Goal: Check status: Check status

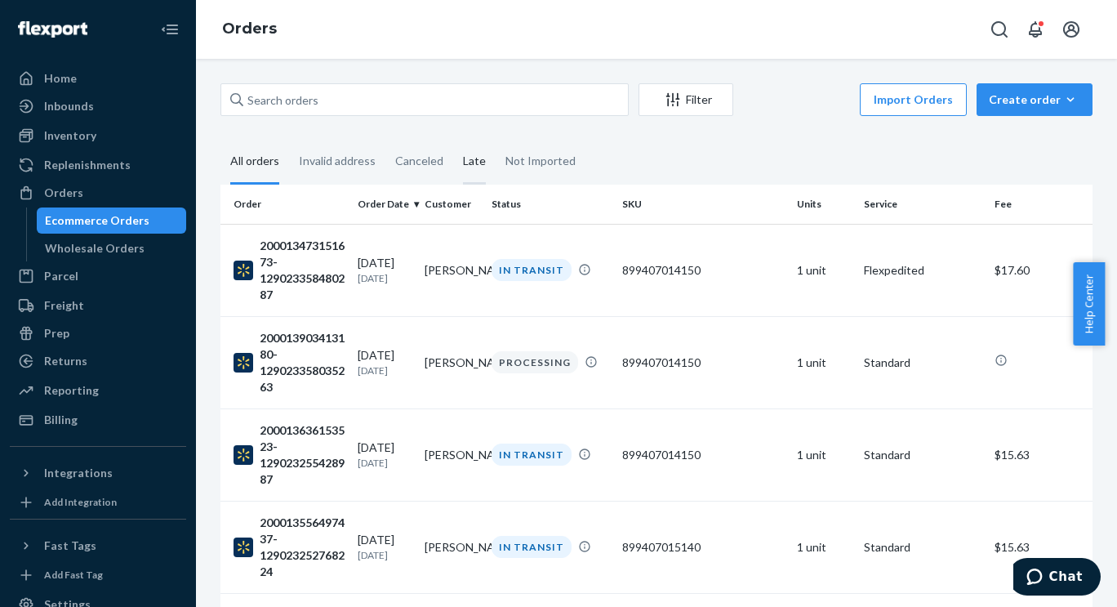
click at [479, 161] on div "Late" at bounding box center [474, 162] width 23 height 45
click at [453, 140] on input "Late" at bounding box center [453, 140] width 0 height 0
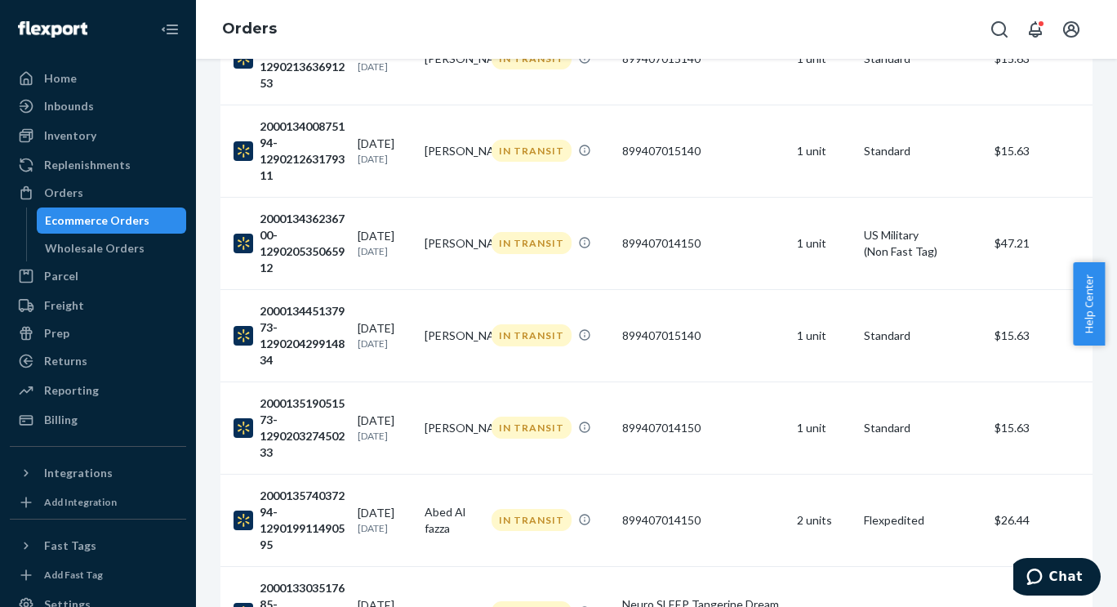
scroll to position [857, 0]
click at [289, 498] on div "200013574037294-129019911490595" at bounding box center [289, 520] width 111 height 65
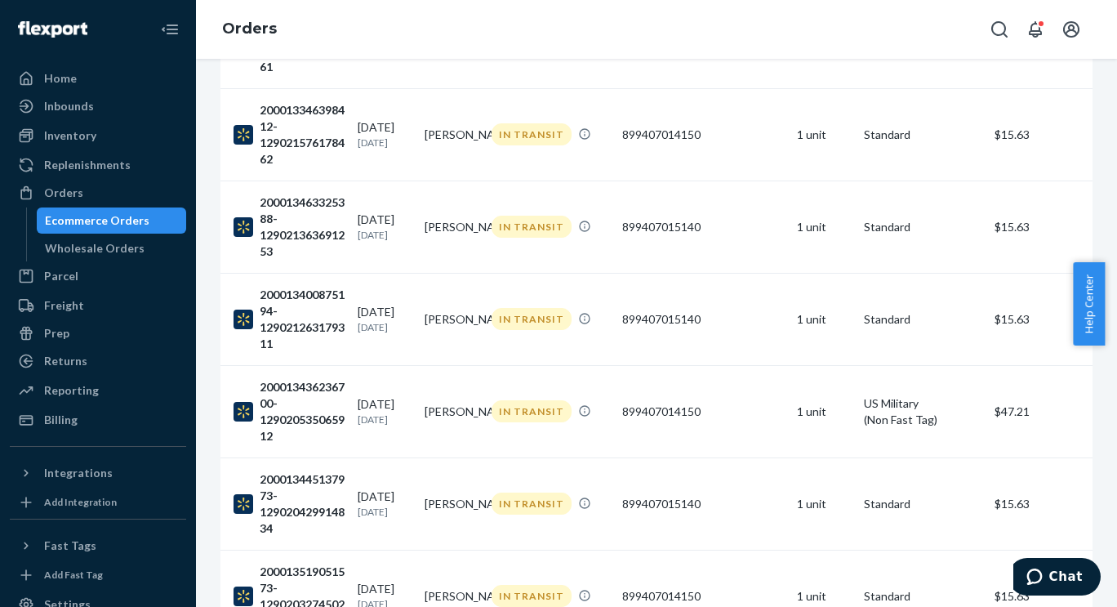
scroll to position [690, 0]
click at [283, 399] on div "200013436236700-129020535065912" at bounding box center [289, 410] width 111 height 65
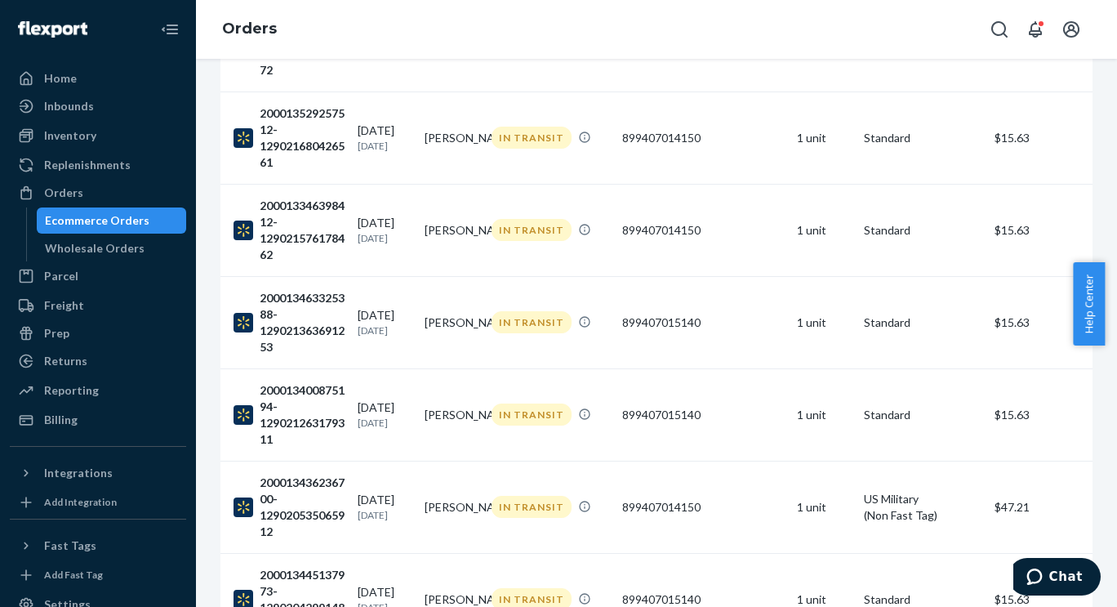
scroll to position [596, 0]
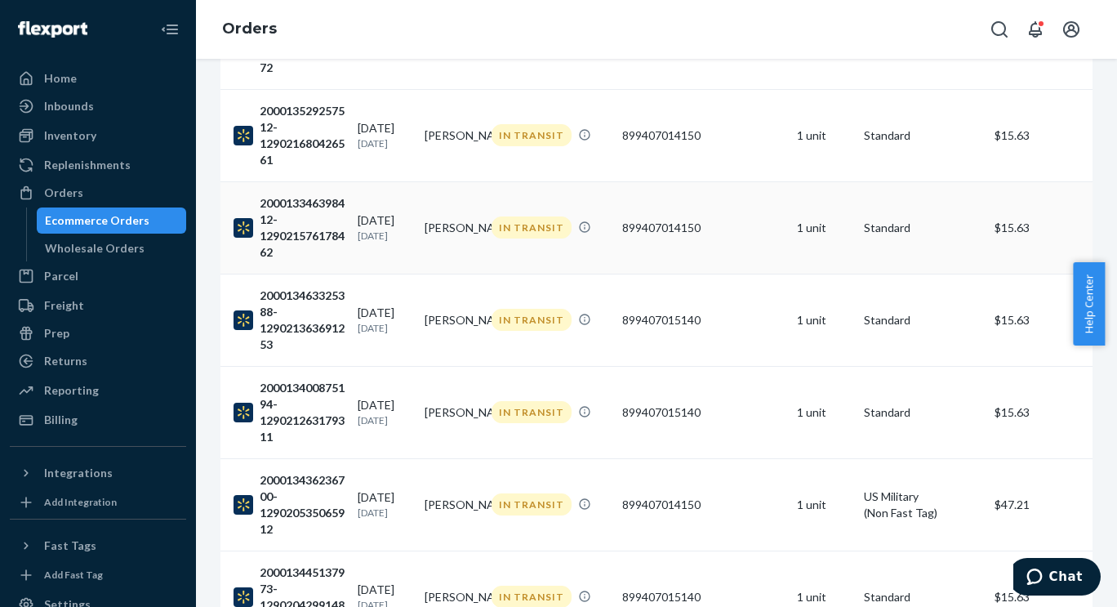
click at [296, 219] on div "200013346398412-129021576178462" at bounding box center [289, 227] width 111 height 65
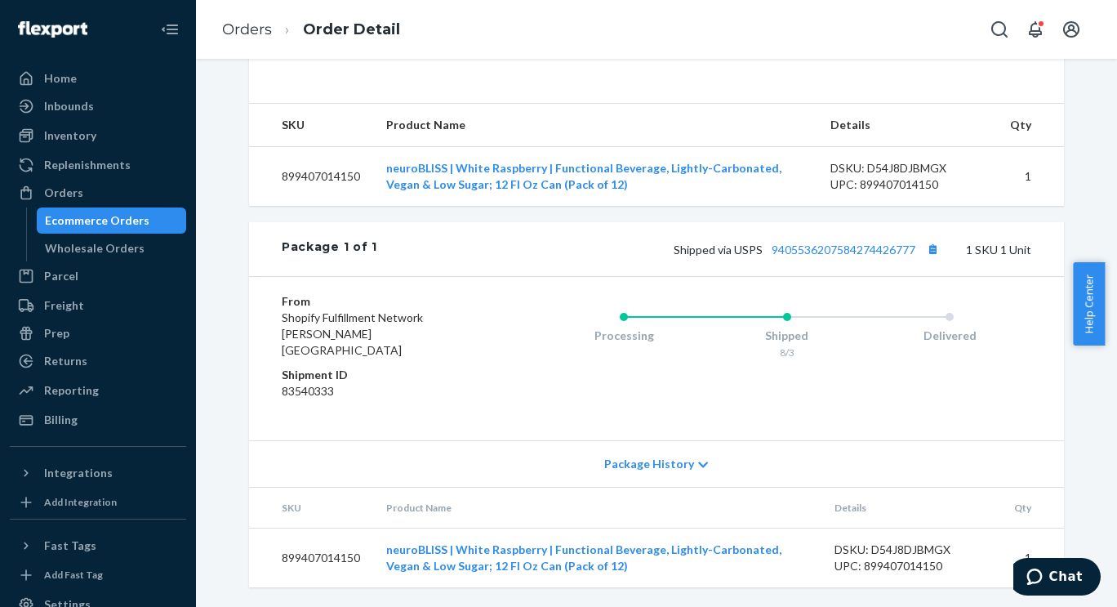
scroll to position [634, 0]
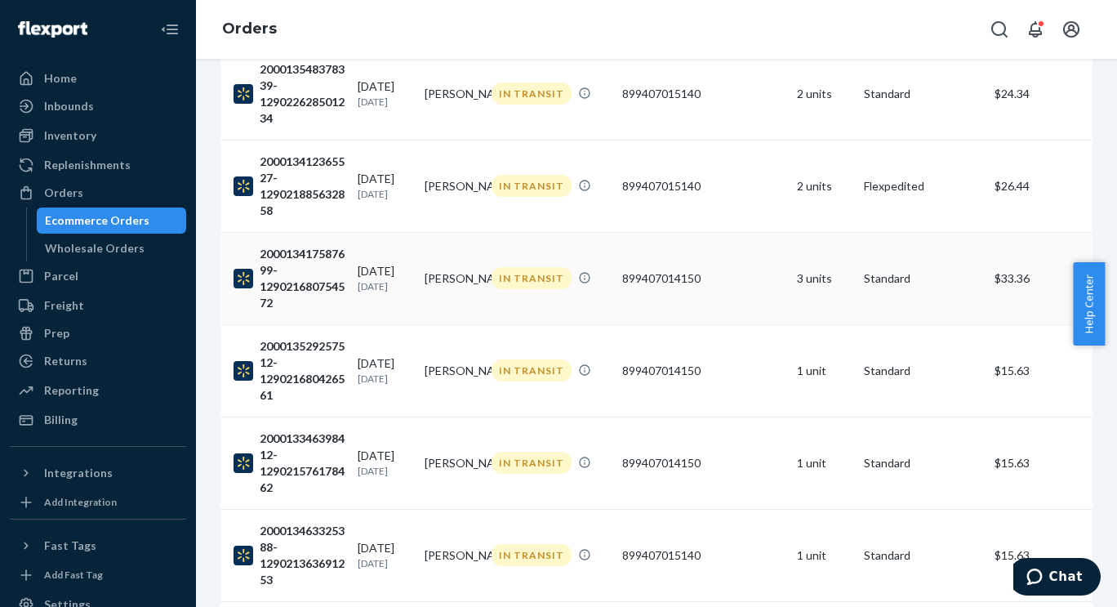
scroll to position [421, 0]
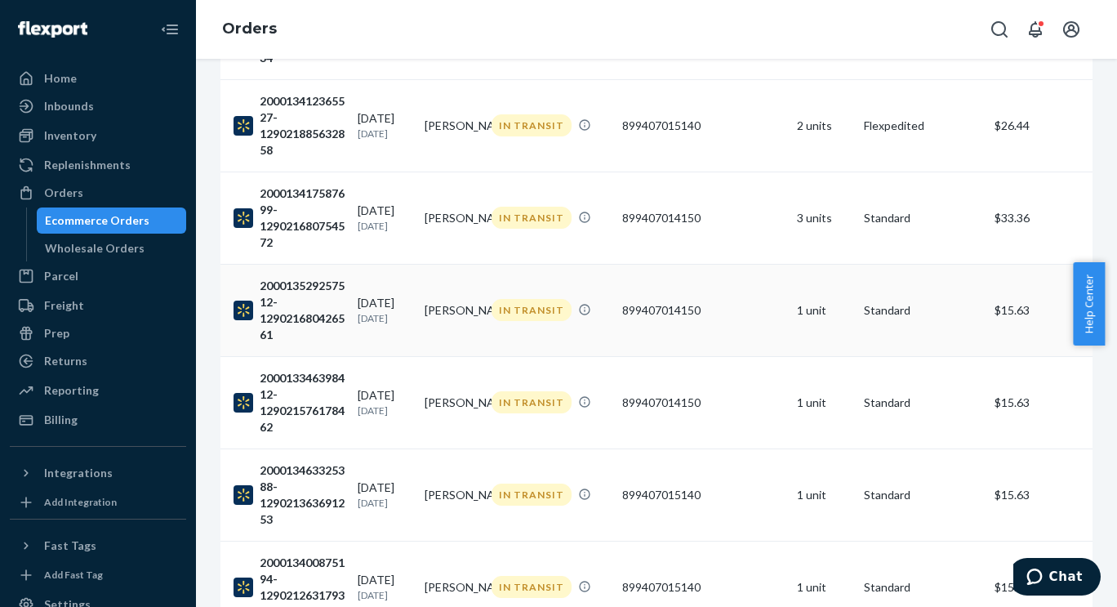
click at [294, 311] on div "200013529257512-129021680426561" at bounding box center [289, 310] width 111 height 65
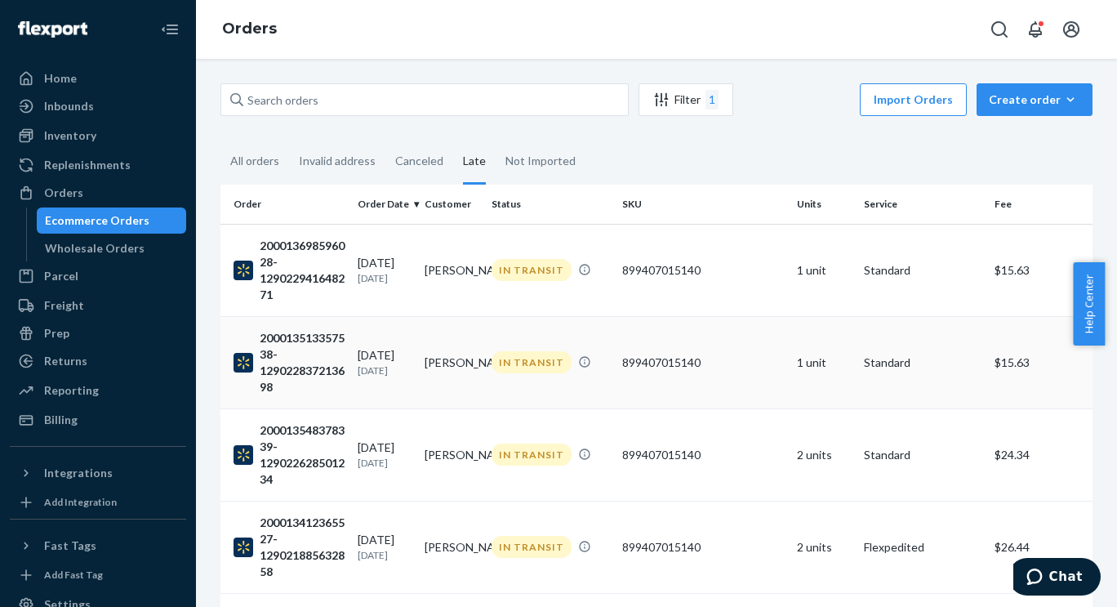
scroll to position [305, 0]
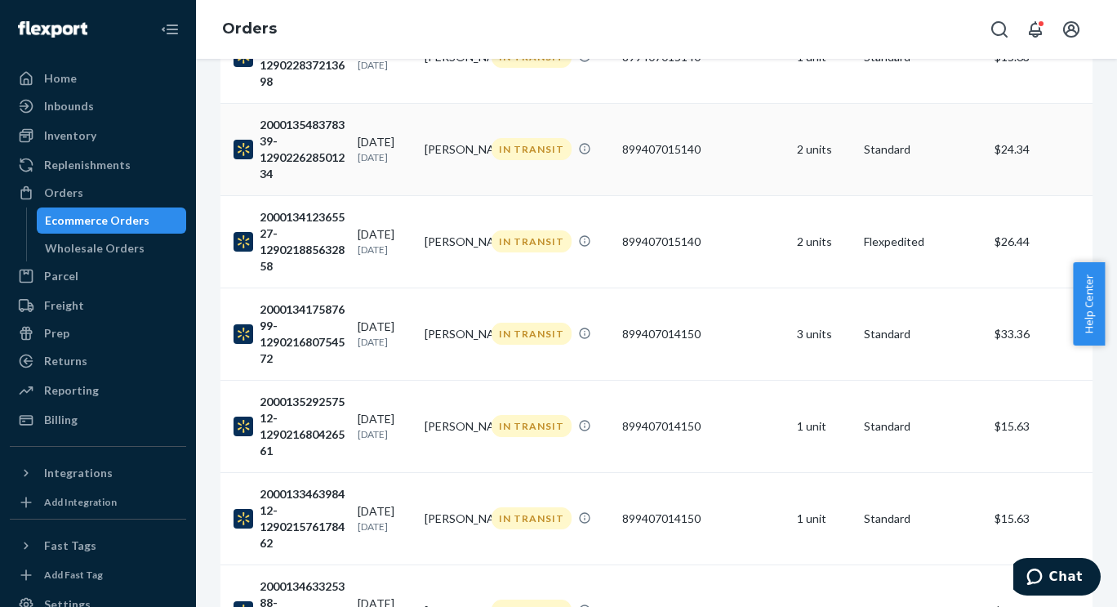
click at [287, 160] on div "200013548378339-129022628501234" at bounding box center [289, 149] width 111 height 65
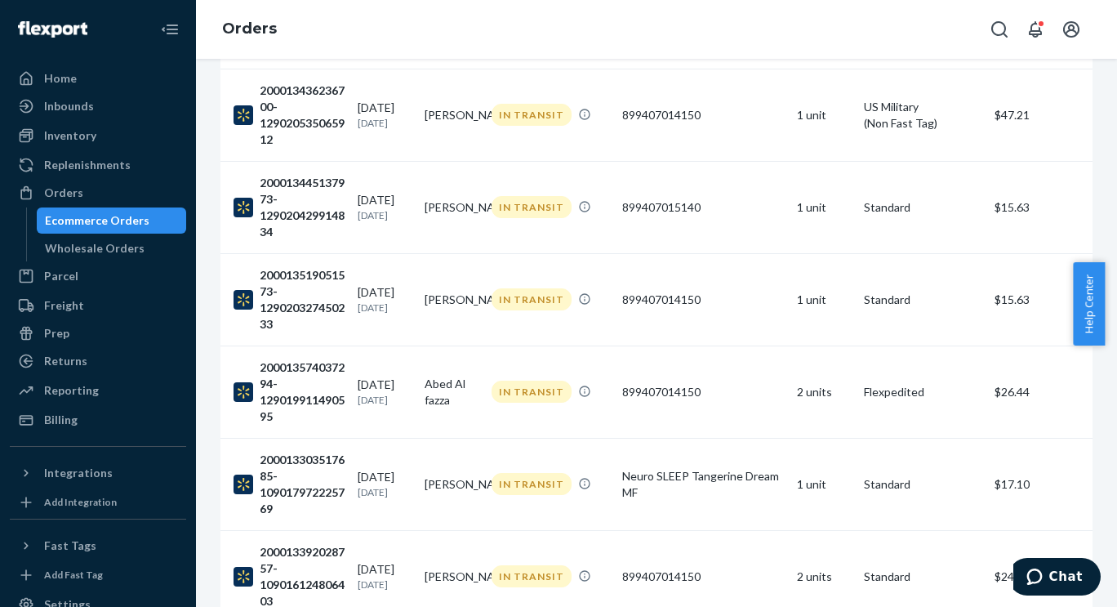
scroll to position [987, 0]
click at [299, 377] on div "200013574037294-129019911490595" at bounding box center [289, 391] width 111 height 65
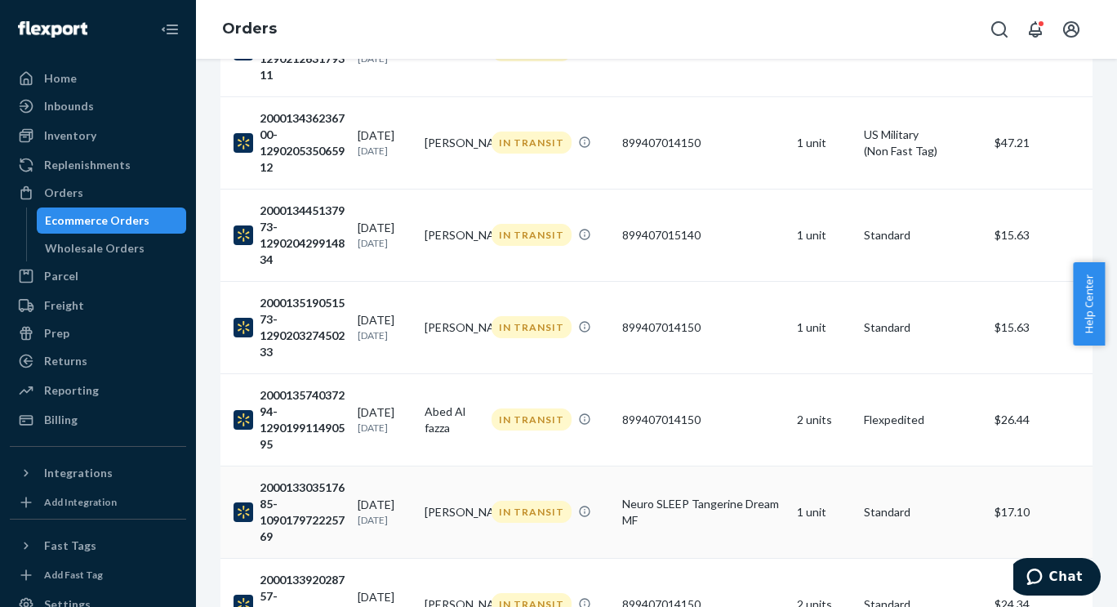
click at [380, 497] on div "[DATE] [DATE]" at bounding box center [385, 512] width 54 height 30
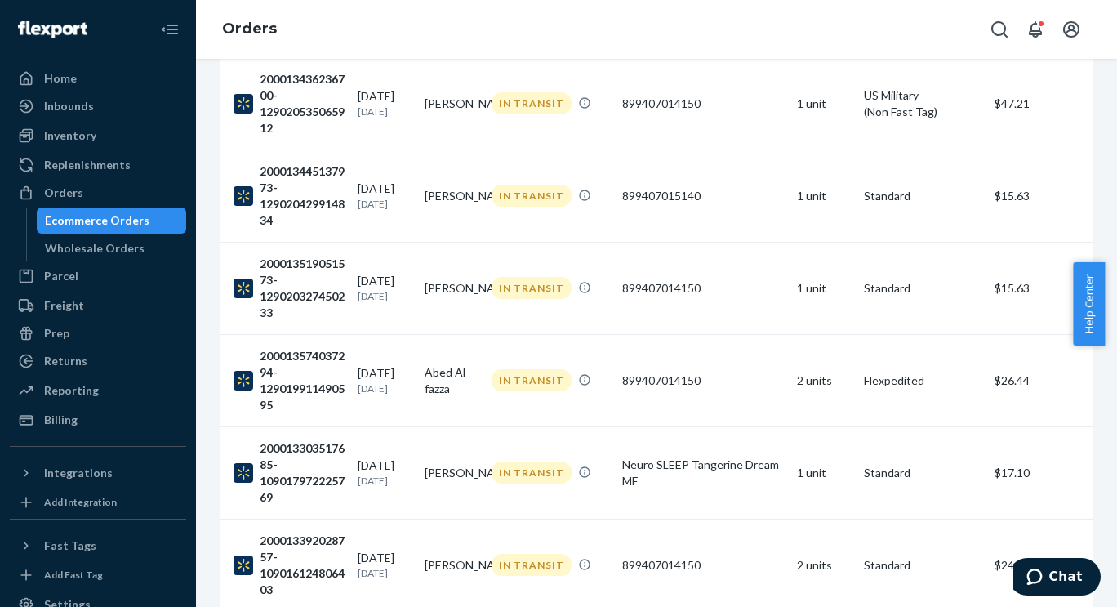
scroll to position [990, 0]
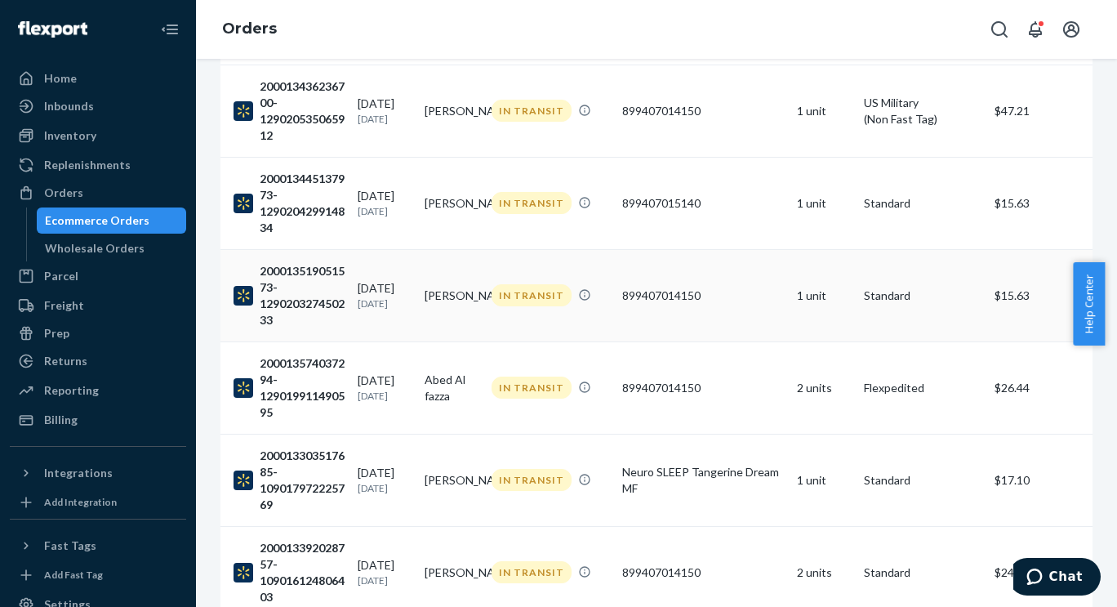
click at [384, 288] on div "[DATE] [DATE]" at bounding box center [385, 295] width 54 height 30
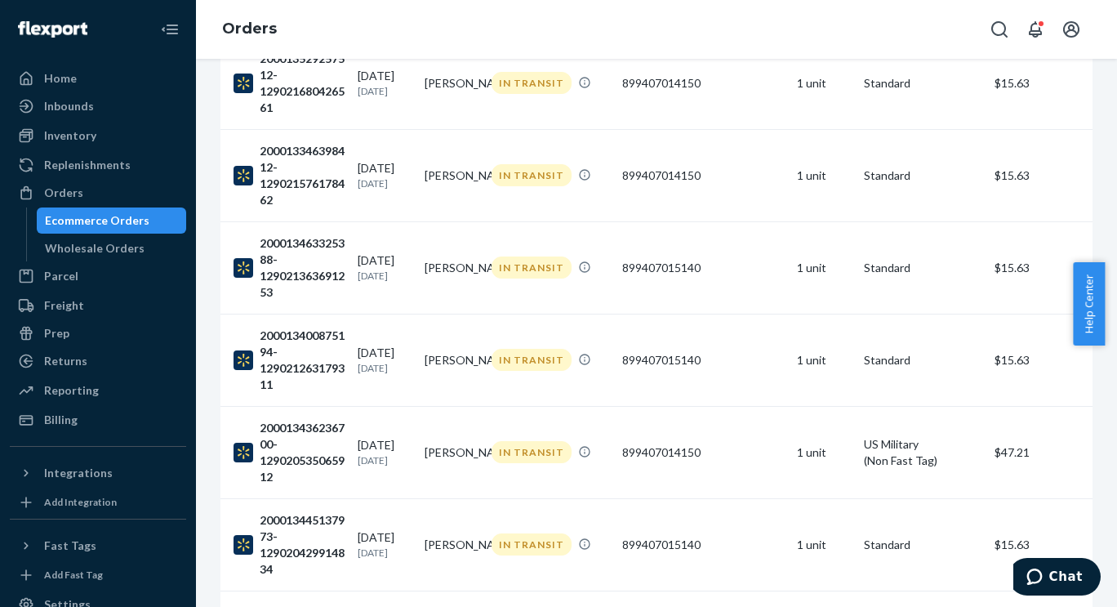
scroll to position [651, 0]
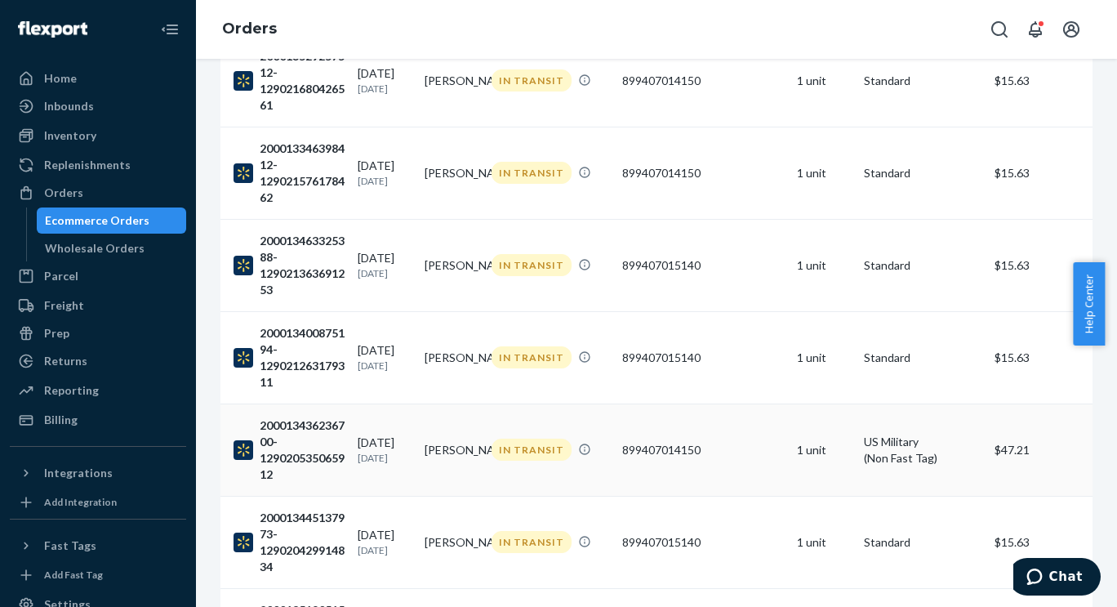
click at [298, 439] on div "200013436236700-129020535065912" at bounding box center [289, 449] width 111 height 65
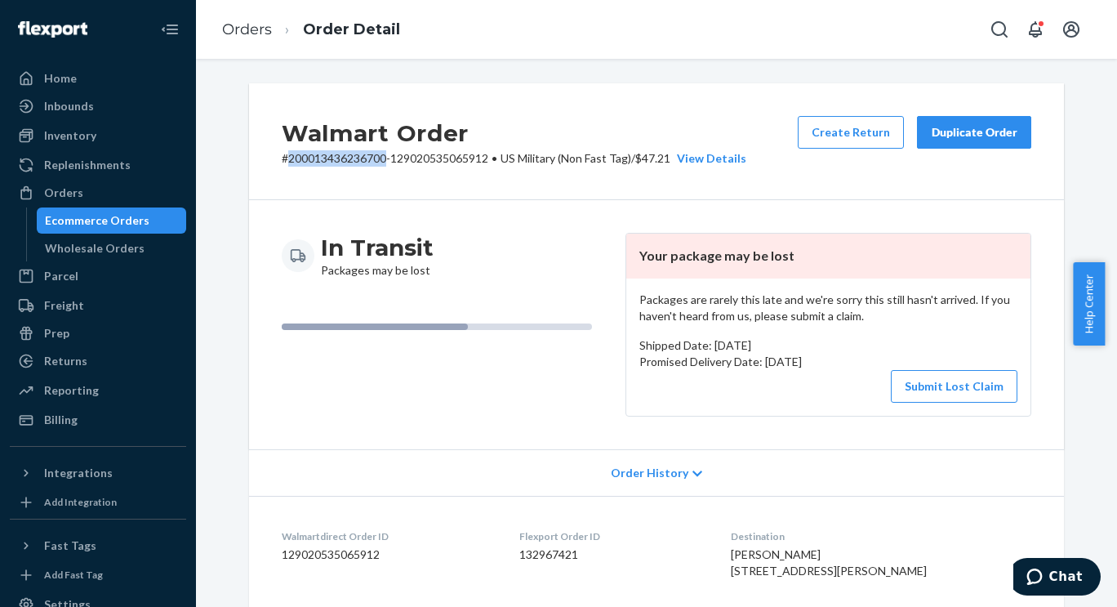
drag, startPoint x: 380, startPoint y: 159, endPoint x: 285, endPoint y: 158, distance: 94.7
click at [285, 158] on p "# 200013436236700-129020535065912 • [DEMOGRAPHIC_DATA] Military (Non Fast Tag) …" at bounding box center [514, 158] width 465 height 16
copy p "200013436236700"
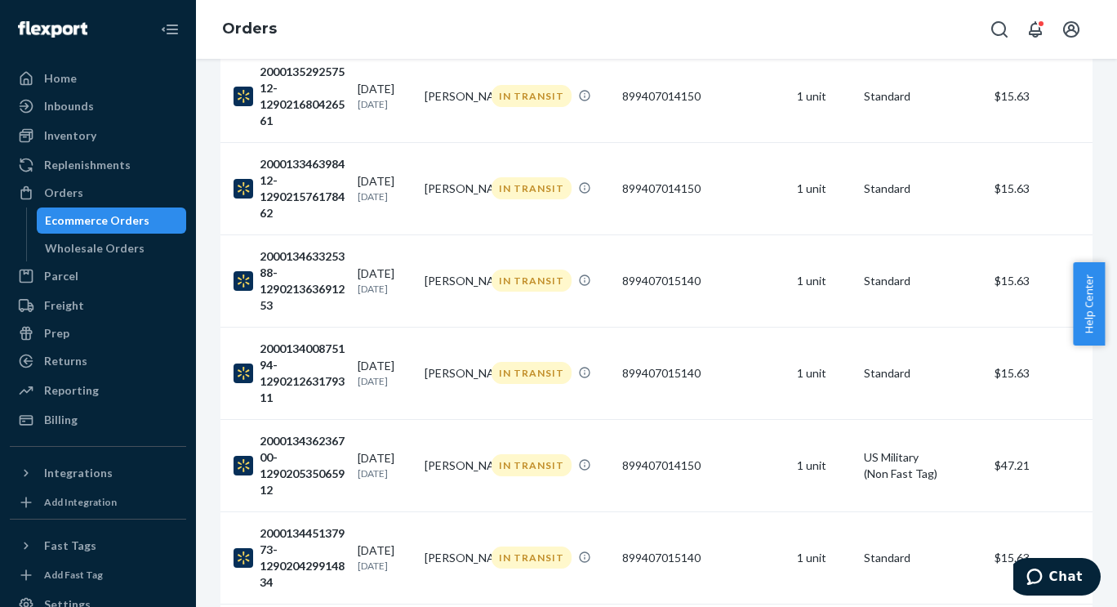
scroll to position [636, 0]
click at [297, 371] on div "200013400875194-129021263179311" at bounding box center [289, 372] width 111 height 65
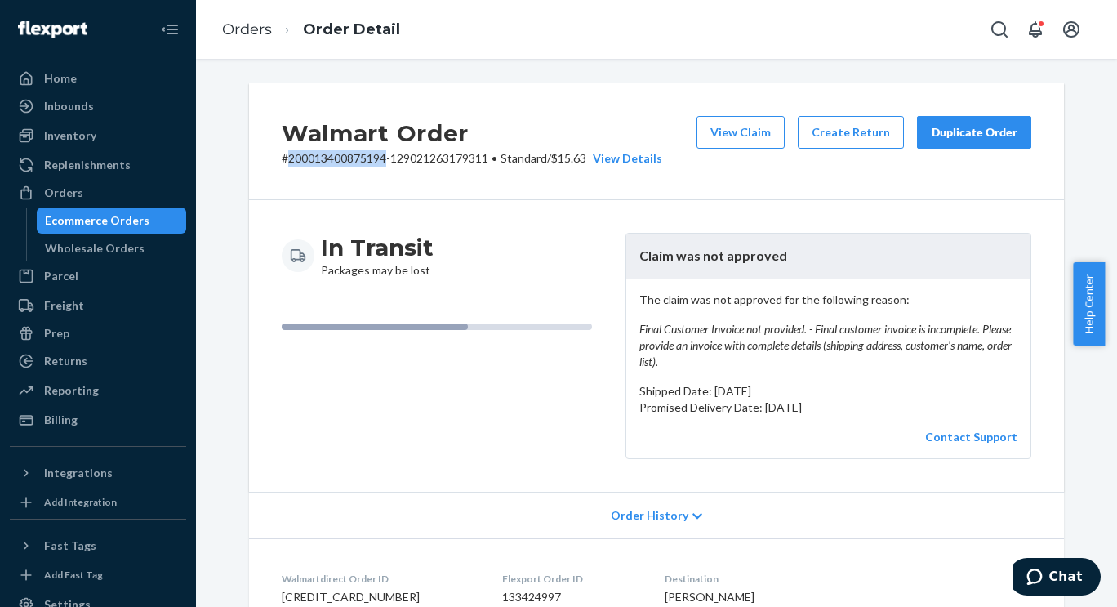
drag, startPoint x: 381, startPoint y: 163, endPoint x: 284, endPoint y: 163, distance: 96.4
click at [284, 163] on p "# 200013400875194-129021263179311 • Standard / $15.63 View Details" at bounding box center [472, 158] width 381 height 16
copy p "200013400875194"
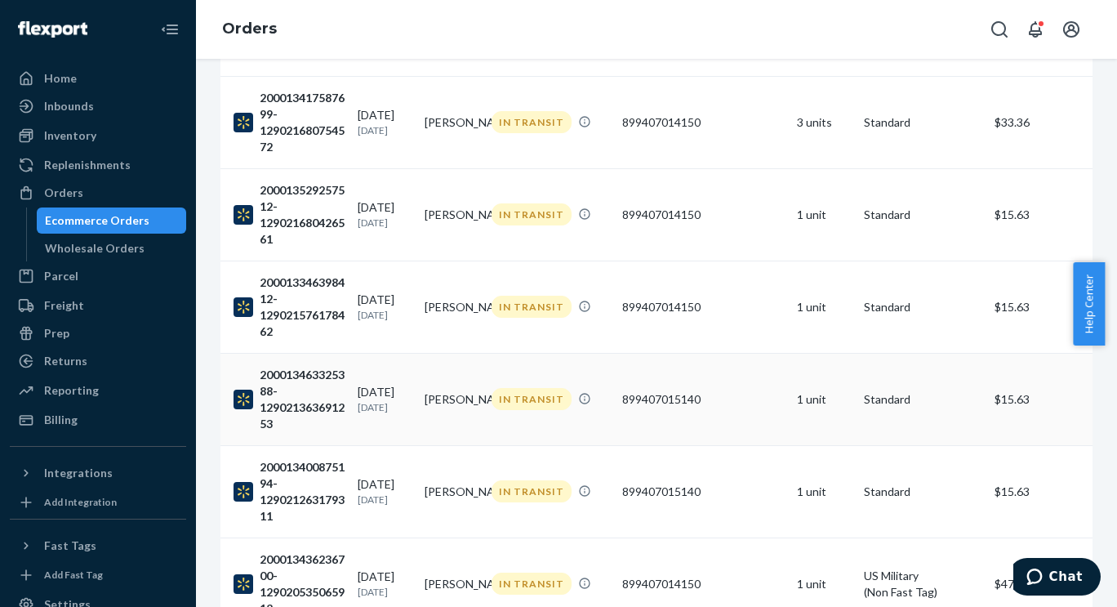
scroll to position [573, 0]
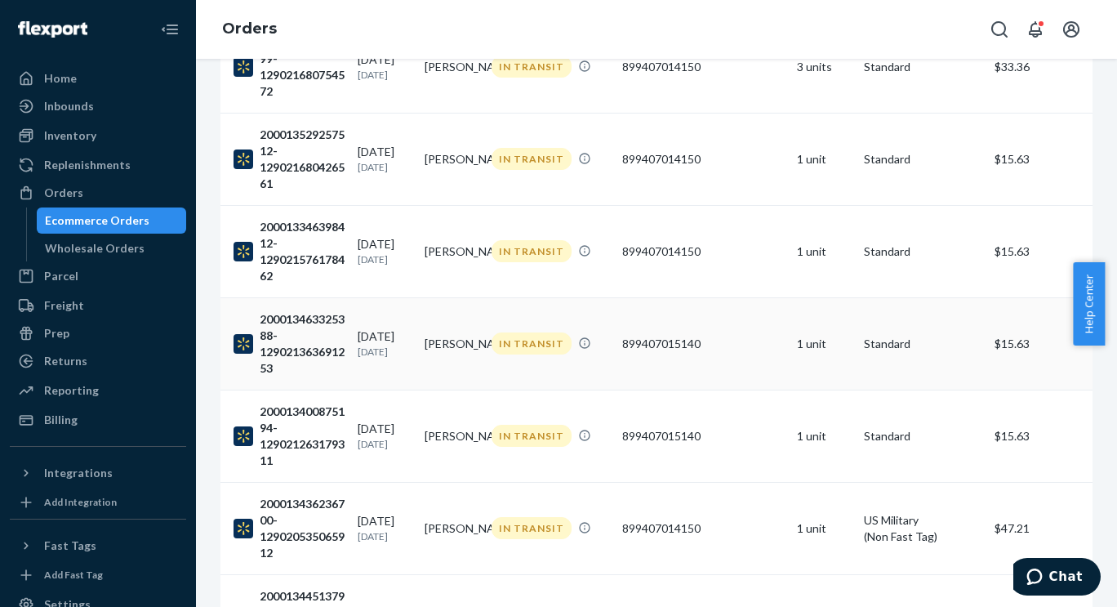
click at [301, 340] on div "200013463325388-129021363691253" at bounding box center [289, 343] width 111 height 65
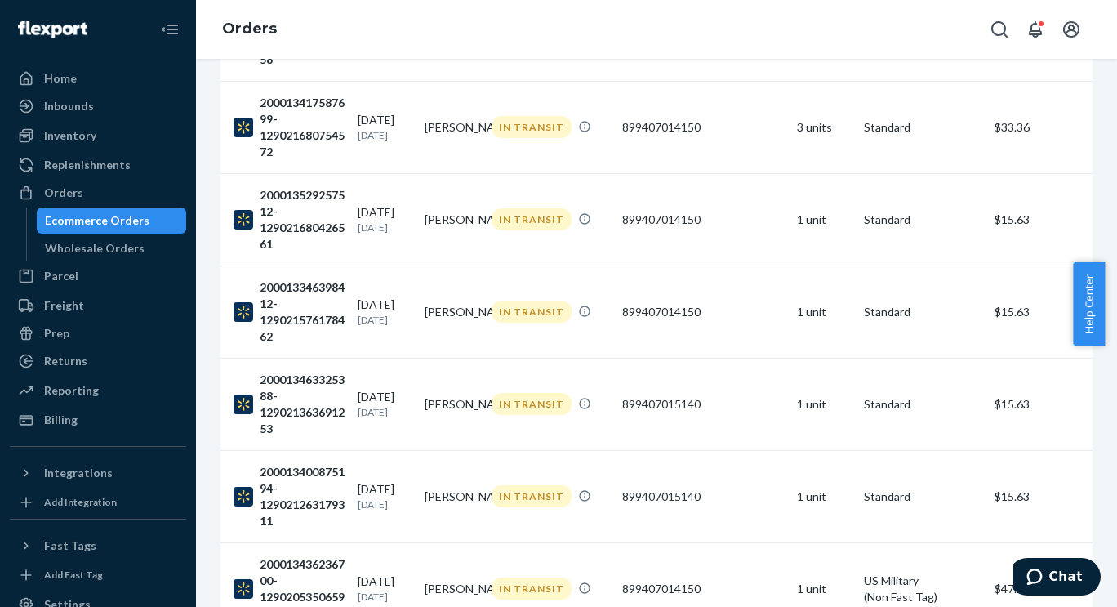
scroll to position [544, 0]
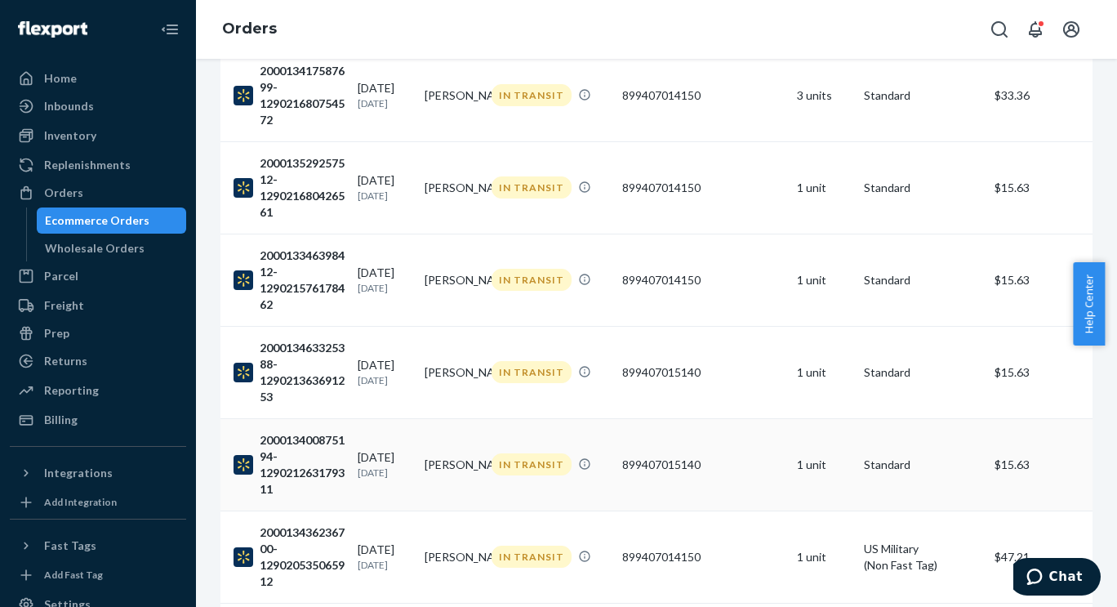
click at [296, 466] on div "200013400875194-129021263179311" at bounding box center [289, 464] width 111 height 65
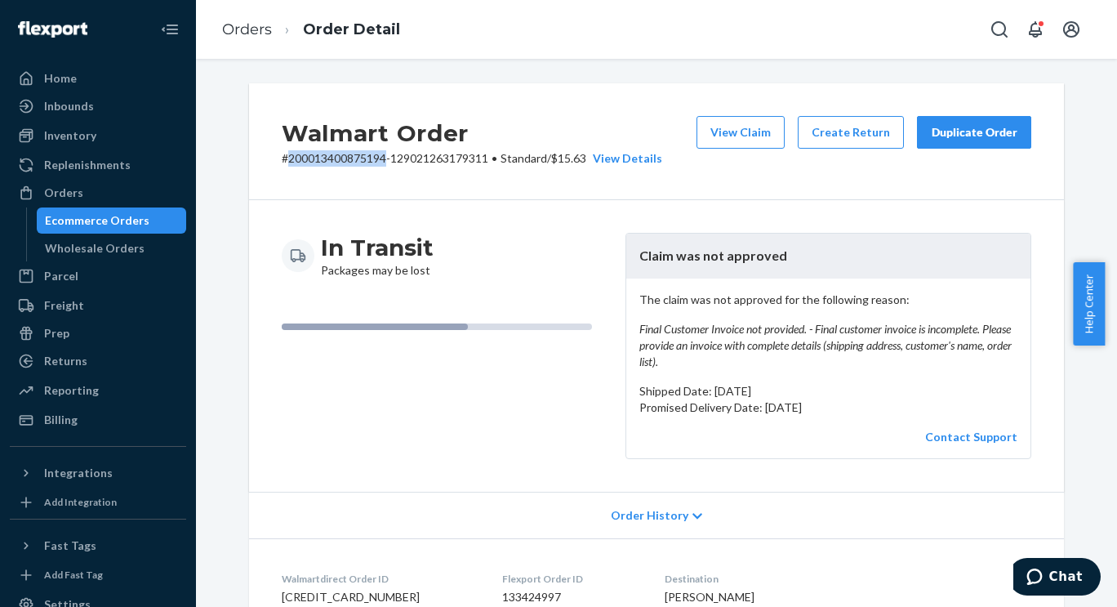
drag, startPoint x: 381, startPoint y: 154, endPoint x: 283, endPoint y: 159, distance: 98.1
click at [283, 159] on p "# 200013400875194-129021263179311 • Standard / $15.63 View Details" at bounding box center [472, 158] width 381 height 16
copy p "200013400875194"
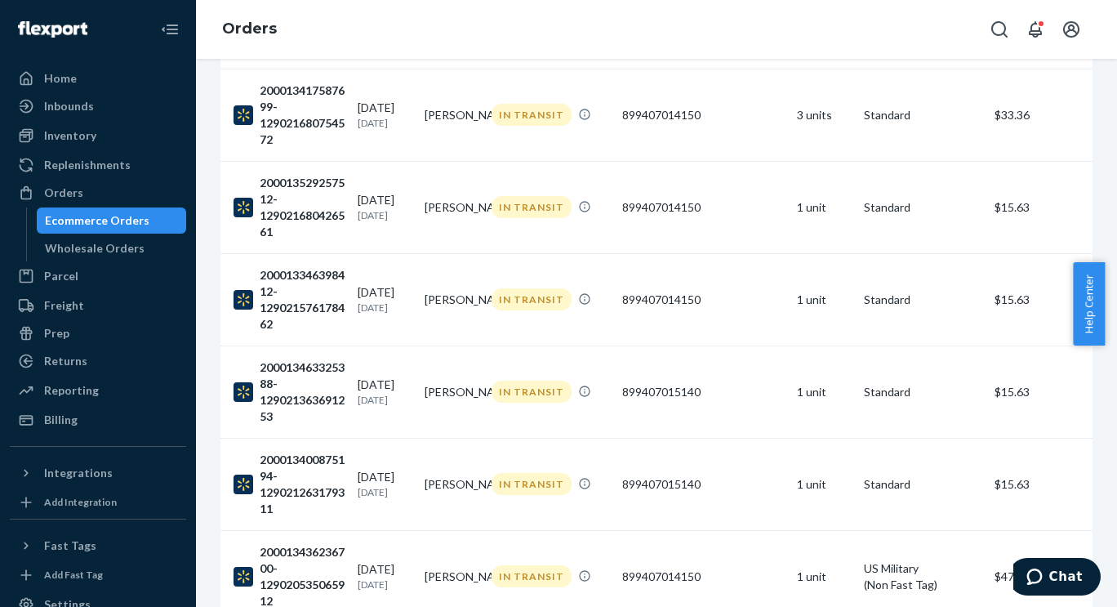
scroll to position [526, 0]
click at [290, 284] on div "200013346398412-129021576178462" at bounding box center [289, 297] width 111 height 65
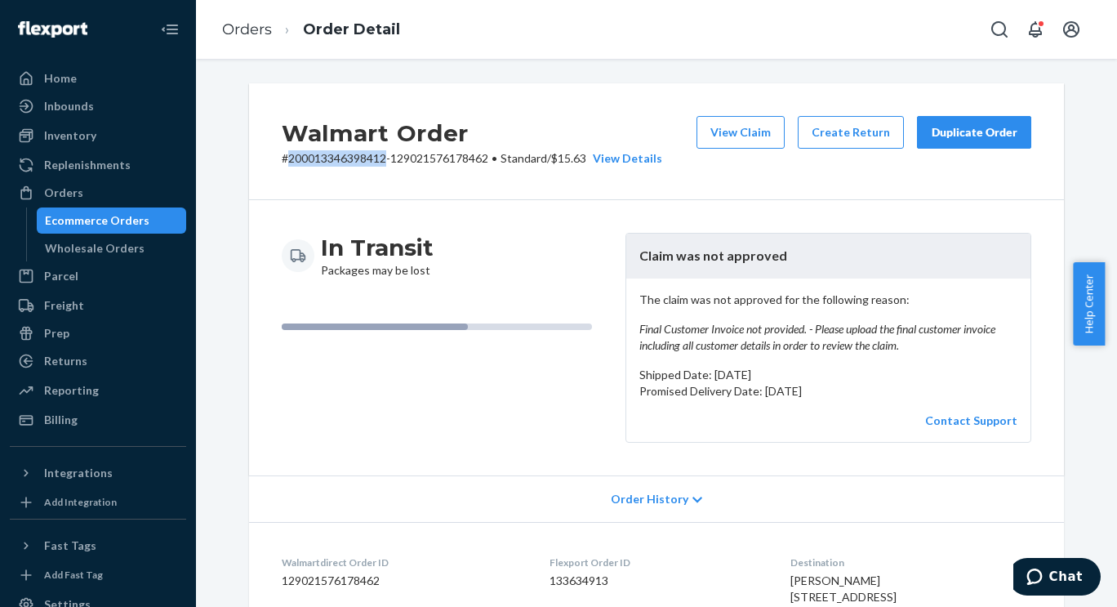
drag, startPoint x: 381, startPoint y: 158, endPoint x: 280, endPoint y: 161, distance: 100.5
click at [282, 161] on p "# 200013346398412-129021576178462 • Standard / $15.63 View Details" at bounding box center [472, 158] width 381 height 16
copy p "200013346398412"
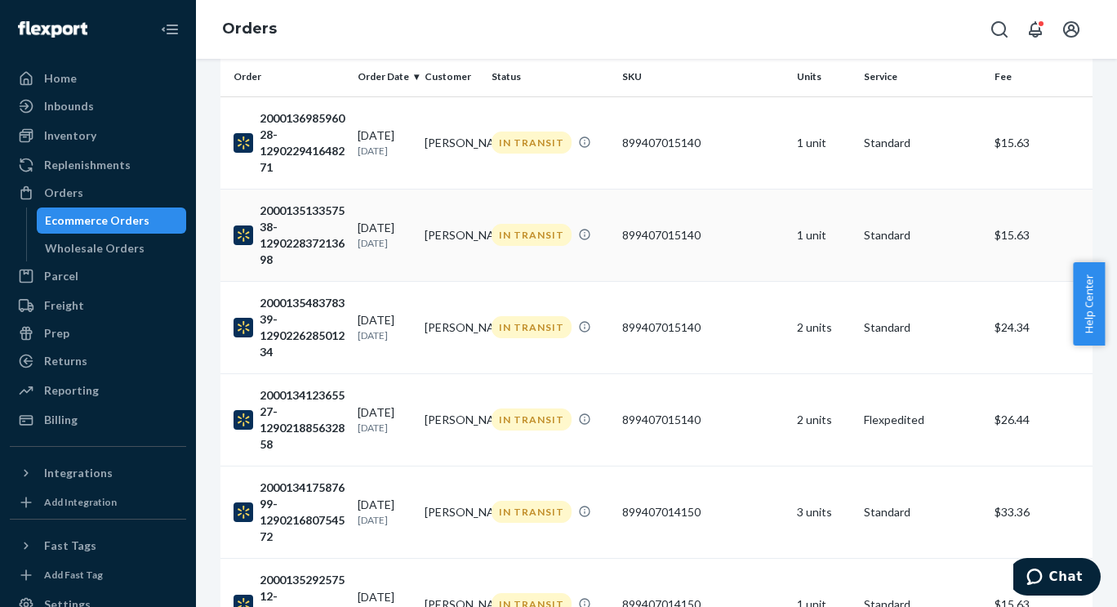
scroll to position [301, 0]
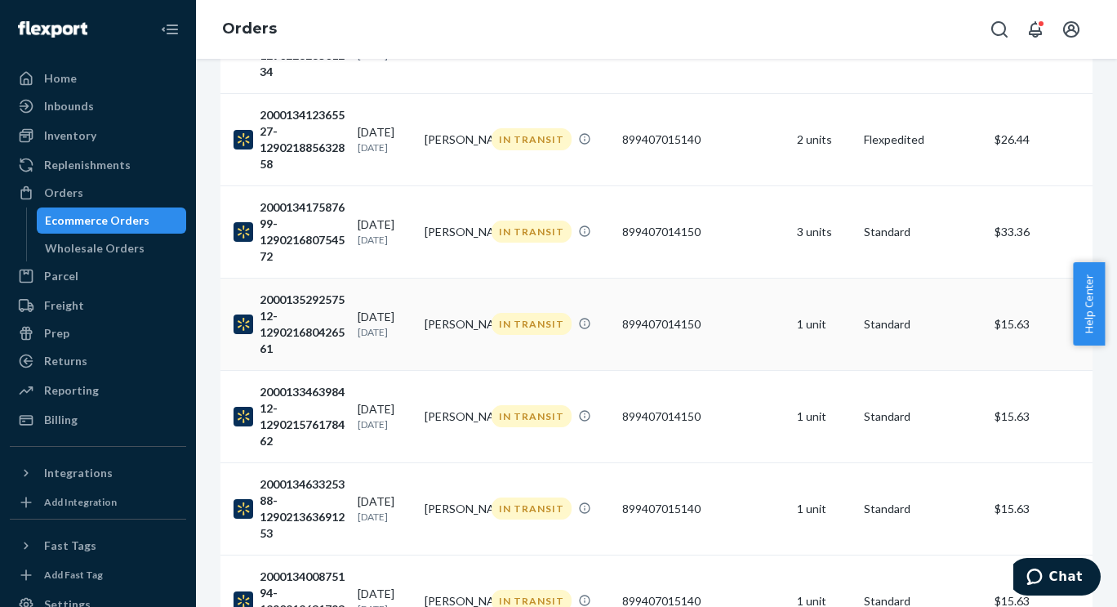
click at [308, 317] on div "200013529257512-129021680426561" at bounding box center [289, 324] width 111 height 65
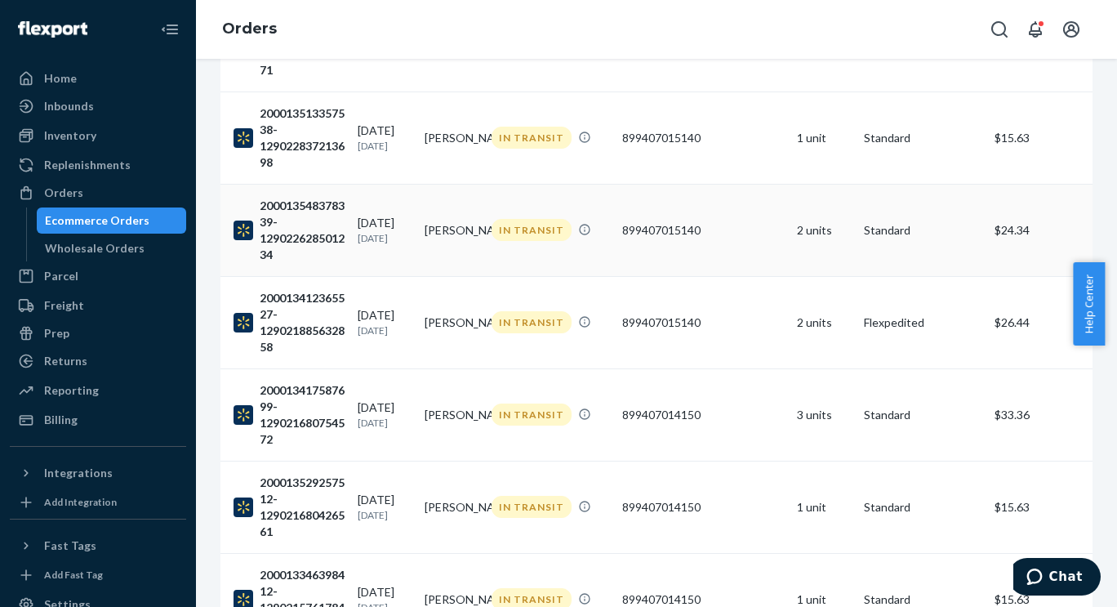
scroll to position [226, 0]
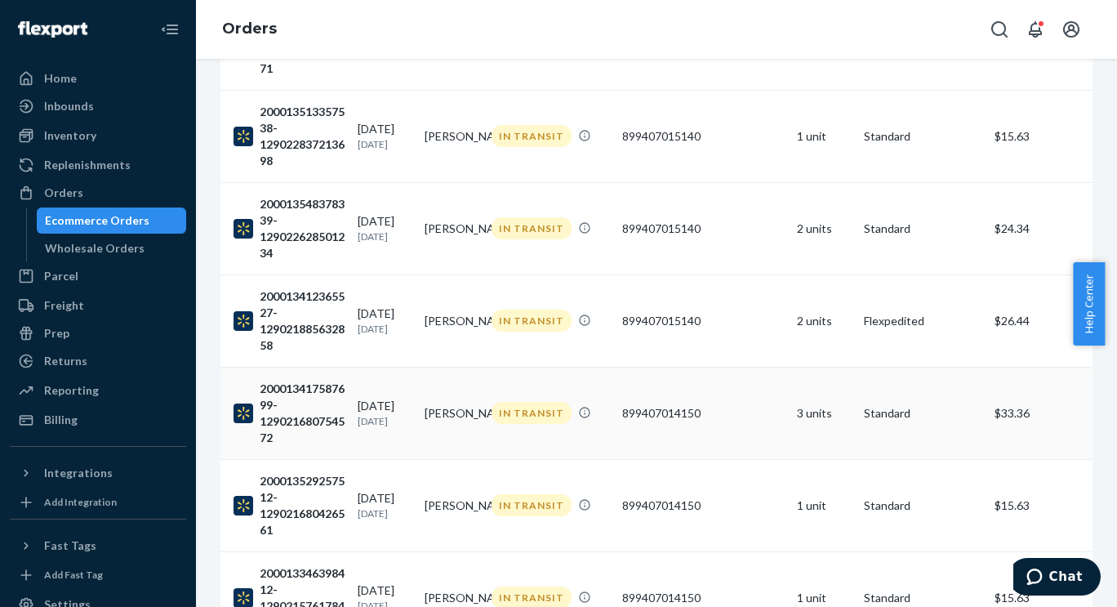
click at [274, 395] on div "200013417587699-129021680754572" at bounding box center [289, 413] width 111 height 65
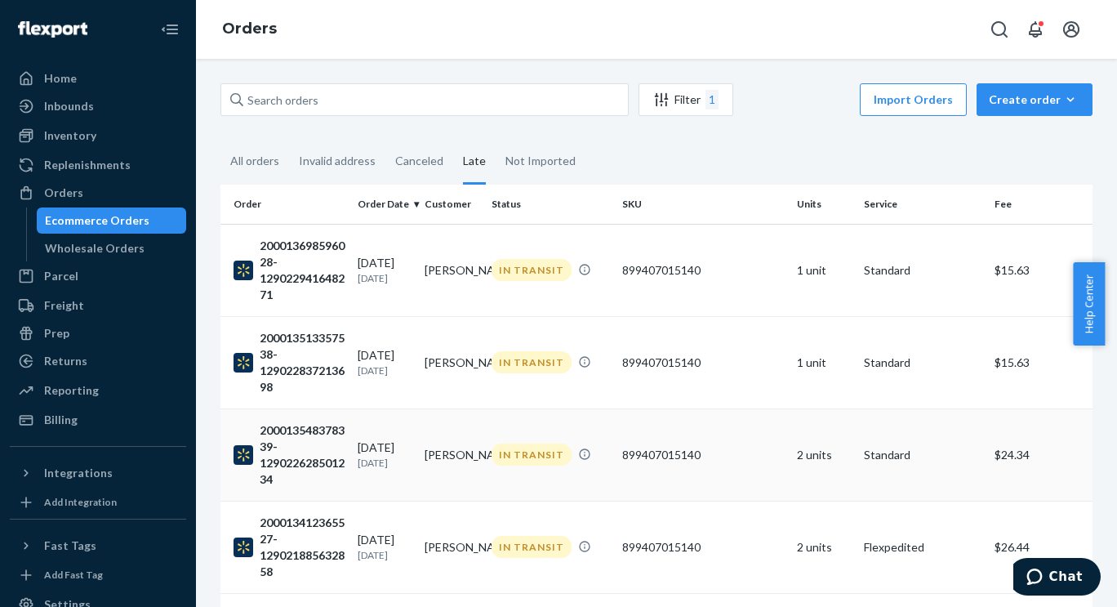
scroll to position [156, 0]
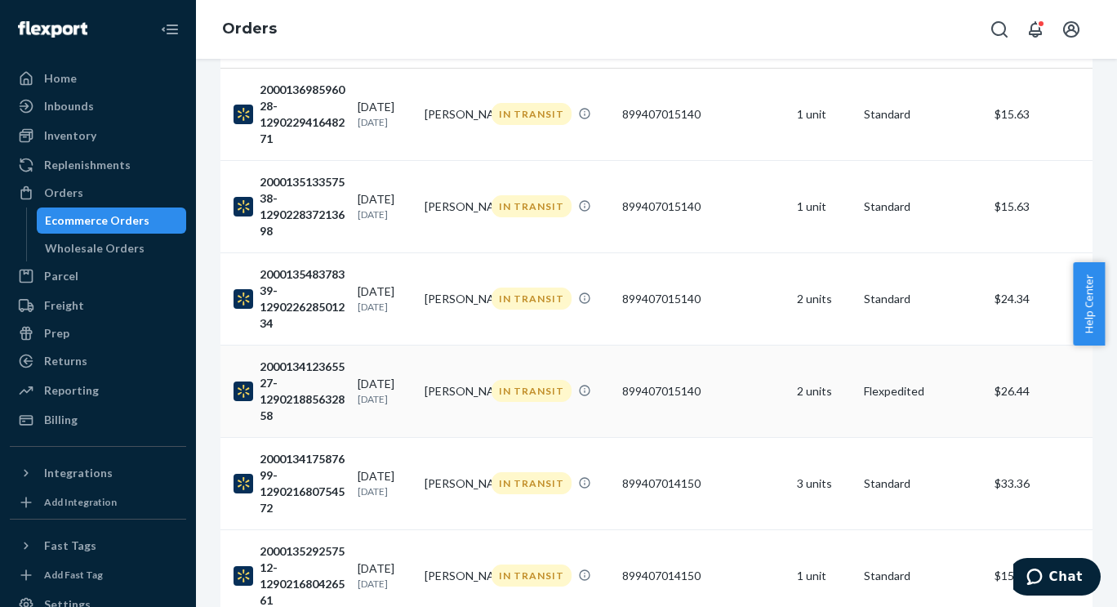
click at [302, 389] on div "200013412365527-129021885632858" at bounding box center [289, 391] width 111 height 65
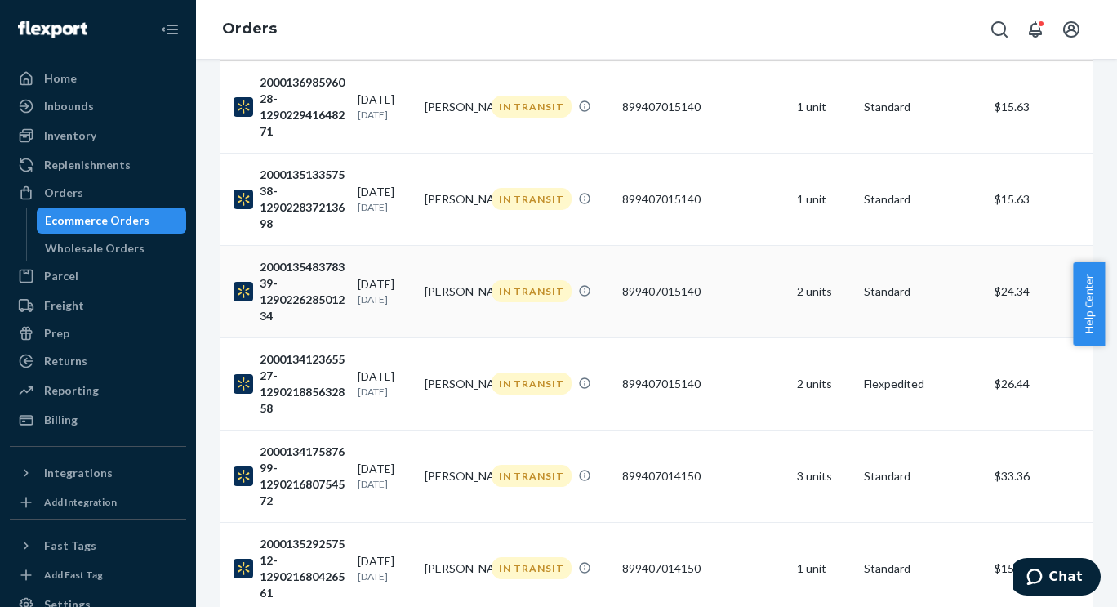
scroll to position [163, 0]
click at [298, 295] on div "200013548378339-129022628501234" at bounding box center [289, 292] width 111 height 65
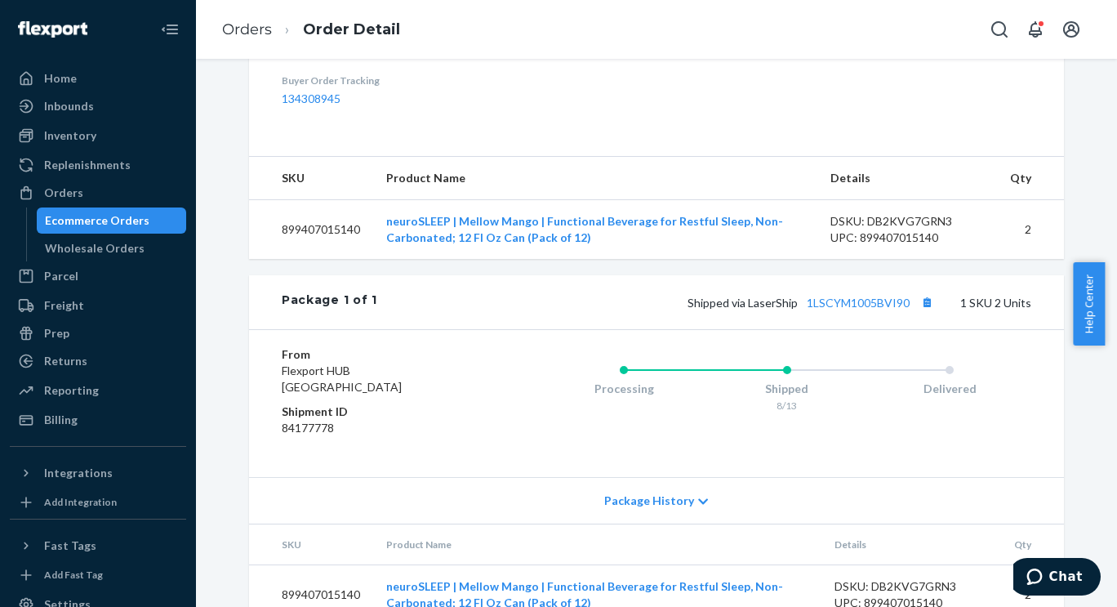
scroll to position [568, 0]
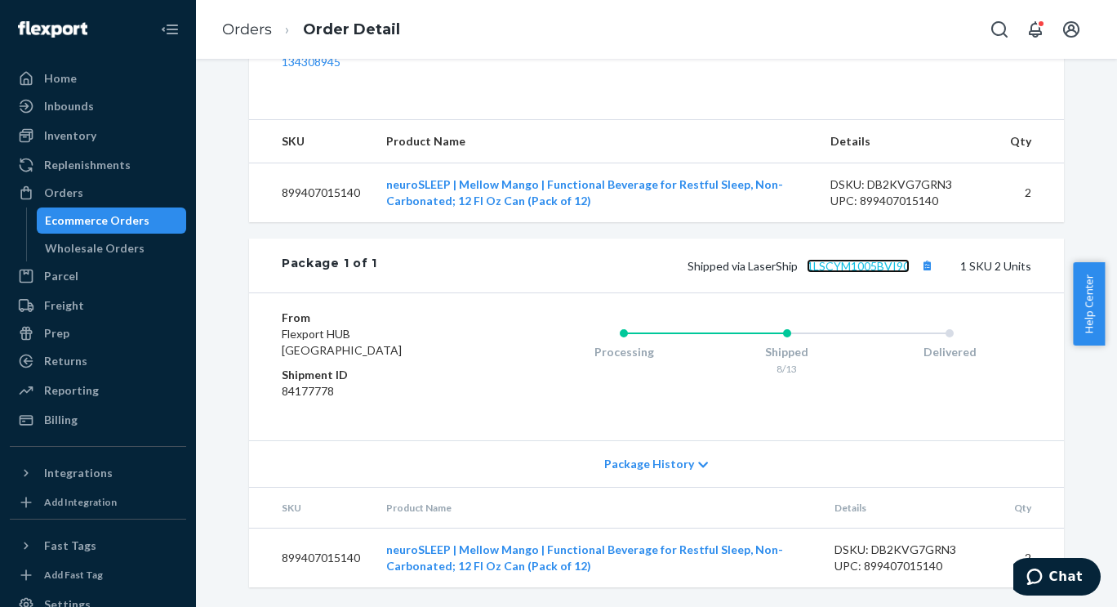
click at [867, 264] on link "1LSCYM1005BVI90" at bounding box center [858, 266] width 103 height 14
click at [69, 413] on div "Billing" at bounding box center [60, 420] width 33 height 16
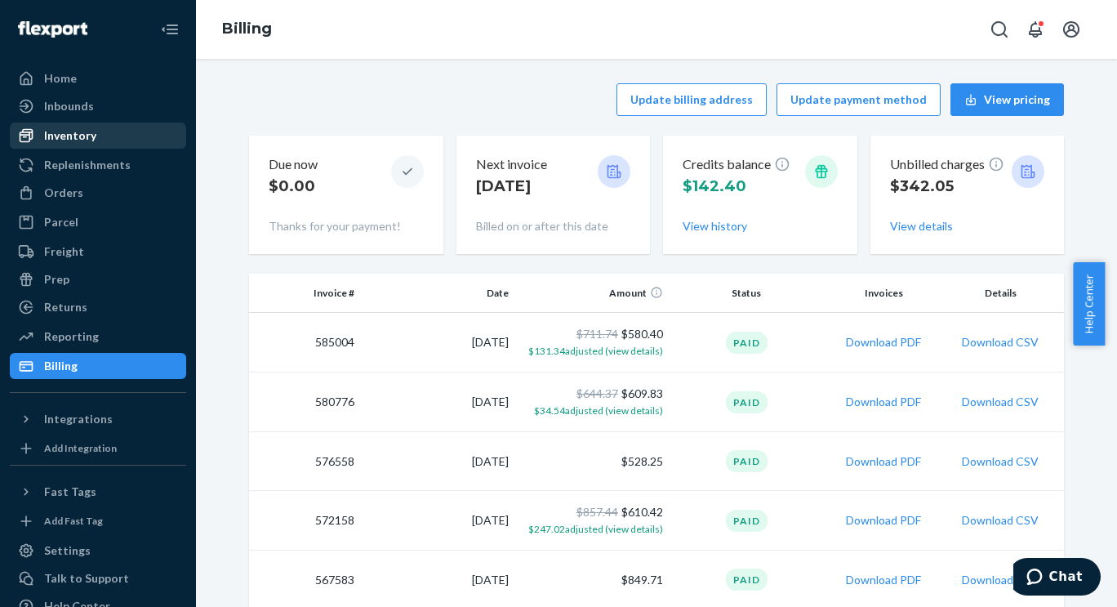
click at [58, 132] on div "Inventory" at bounding box center [70, 135] width 52 height 16
